Goal: Navigation & Orientation: Find specific page/section

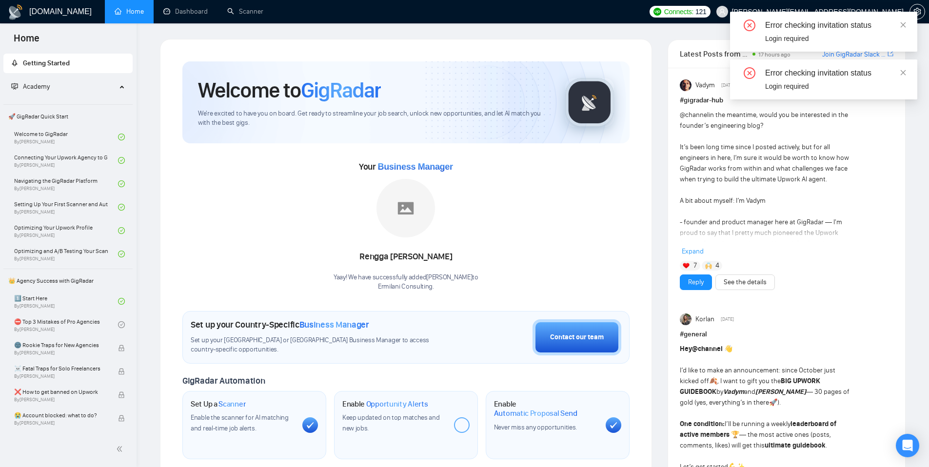
click at [908, 23] on div "Error checking invitation status Login required" at bounding box center [823, 32] width 187 height 40
click at [906, 26] on div "Error checking invitation status Login required" at bounding box center [823, 32] width 187 height 40
click at [905, 26] on icon "close" at bounding box center [903, 24] width 7 height 7
click at [903, 22] on icon "close" at bounding box center [903, 24] width 7 height 7
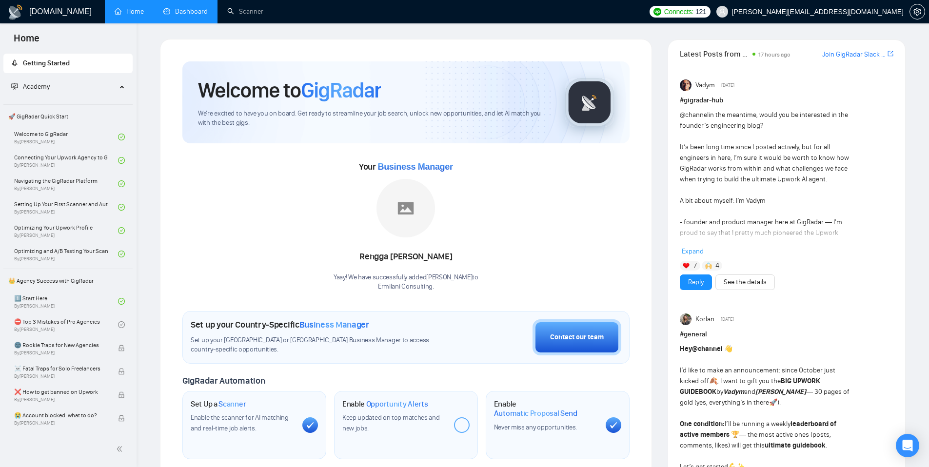
click at [182, 16] on link "Dashboard" at bounding box center [185, 11] width 44 height 8
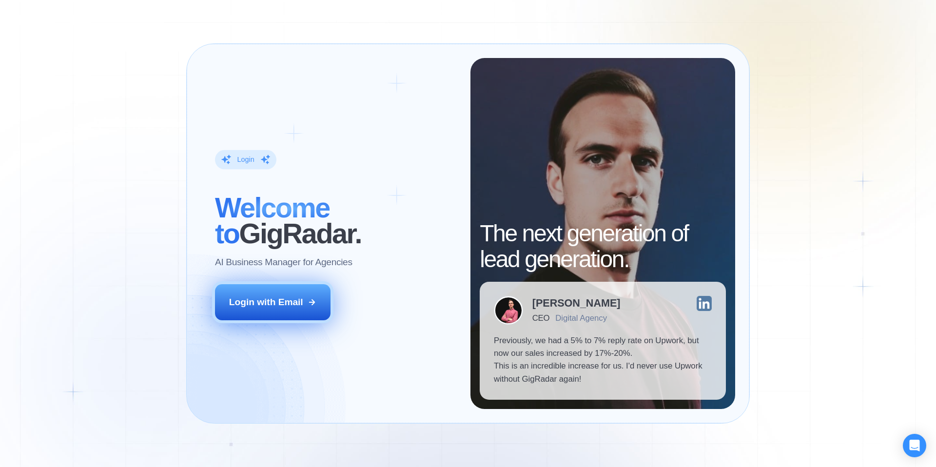
click at [318, 303] on button "Login with Email" at bounding box center [273, 302] width 116 height 36
